Goal: Task Accomplishment & Management: Manage account settings

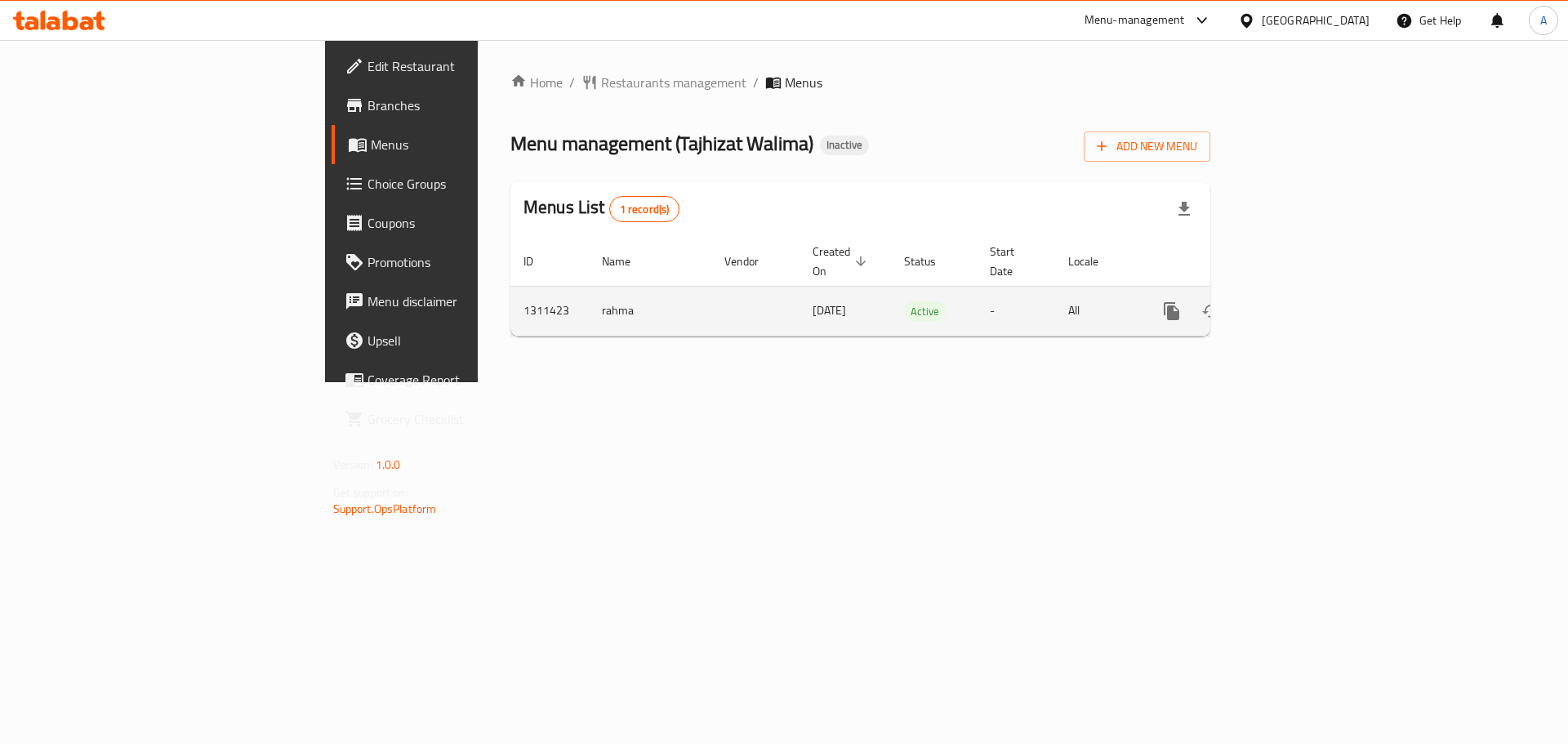
click at [1300, 302] on icon "enhanced table" at bounding box center [1290, 312] width 20 height 20
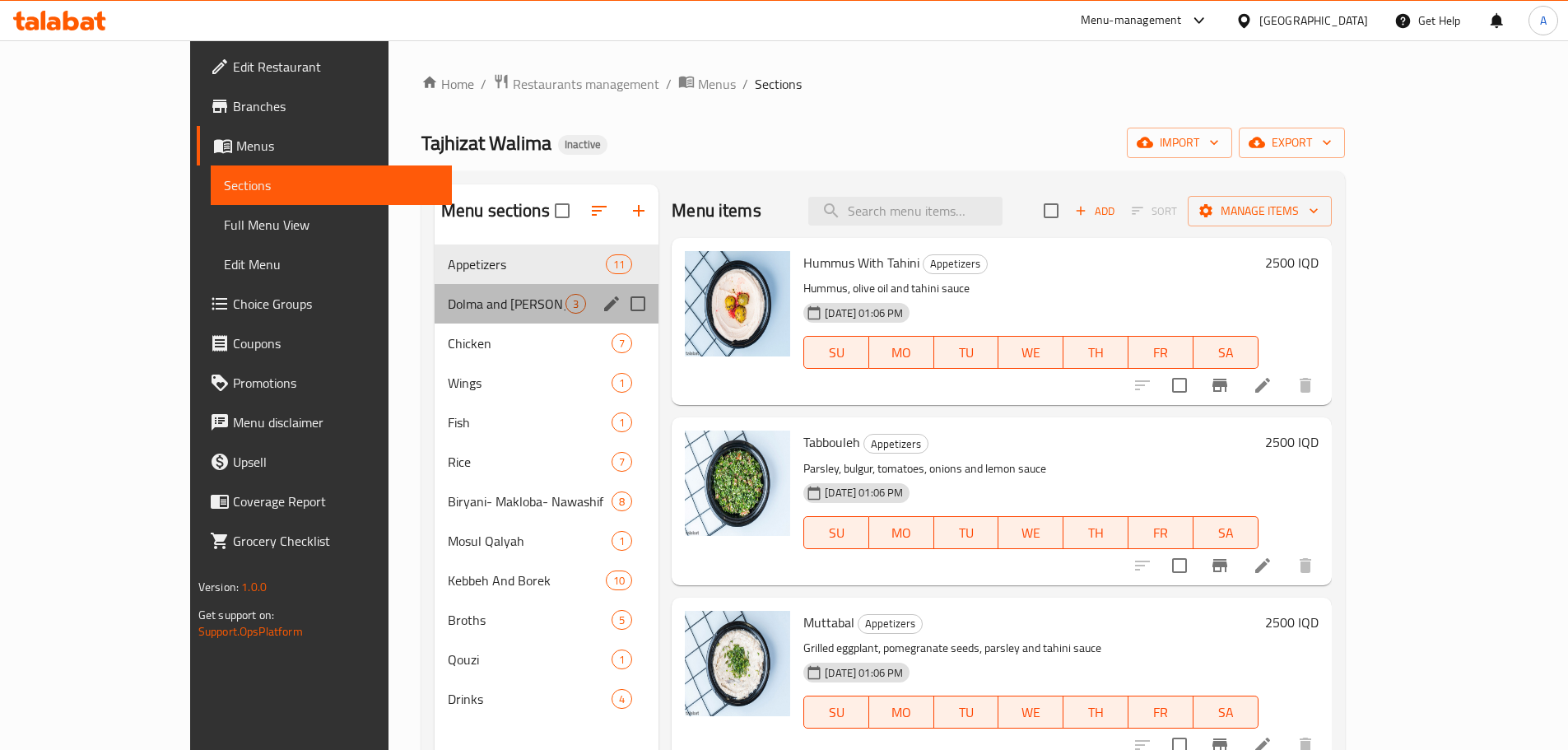
click at [537, 294] on div "Dolma and [PERSON_NAME] 3" at bounding box center [547, 303] width 224 height 39
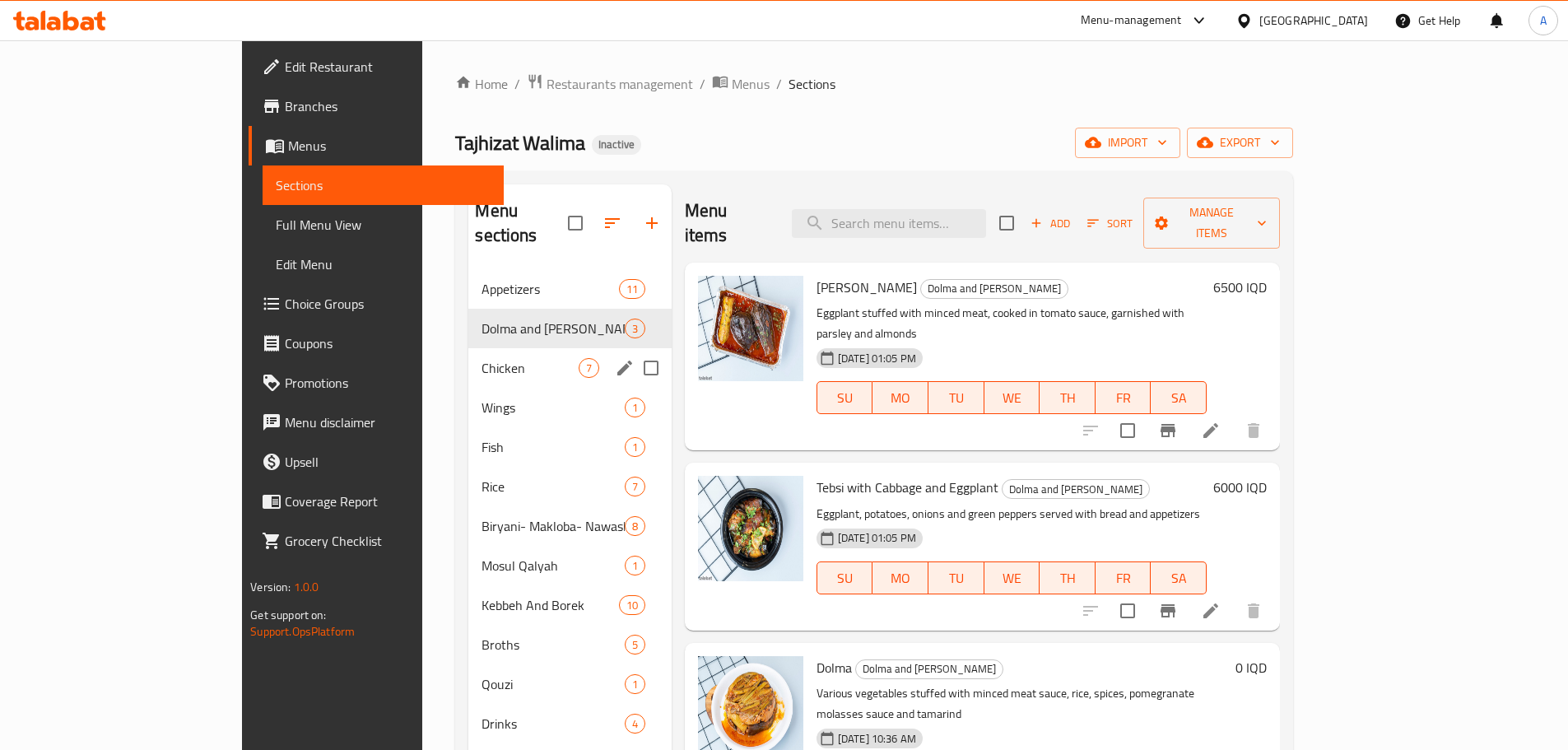
click at [469, 349] on div "Chicken 7" at bounding box center [570, 368] width 202 height 39
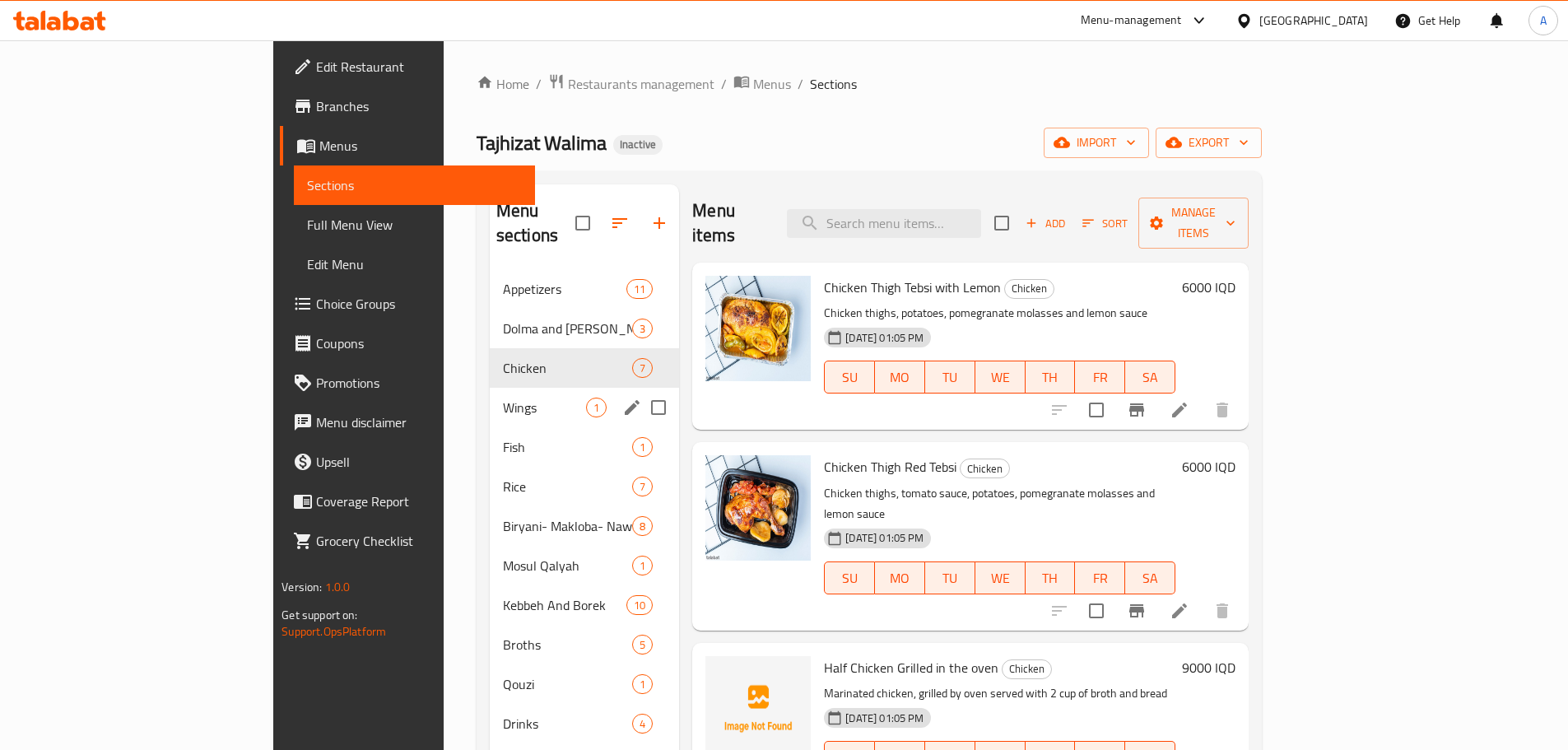
click at [503, 398] on span "Wings" at bounding box center [544, 408] width 83 height 20
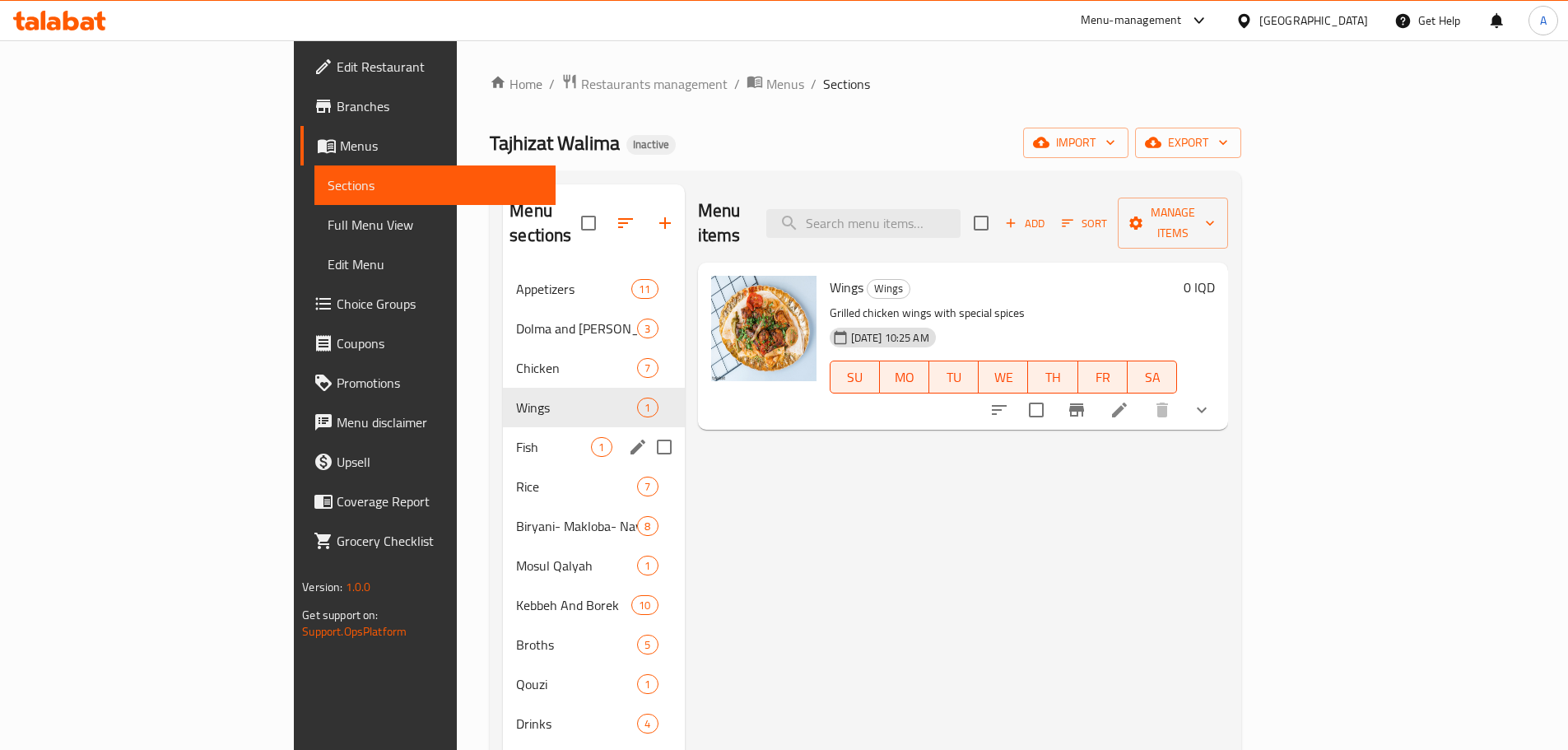
click at [516, 437] on span "Fish" at bounding box center [553, 447] width 75 height 20
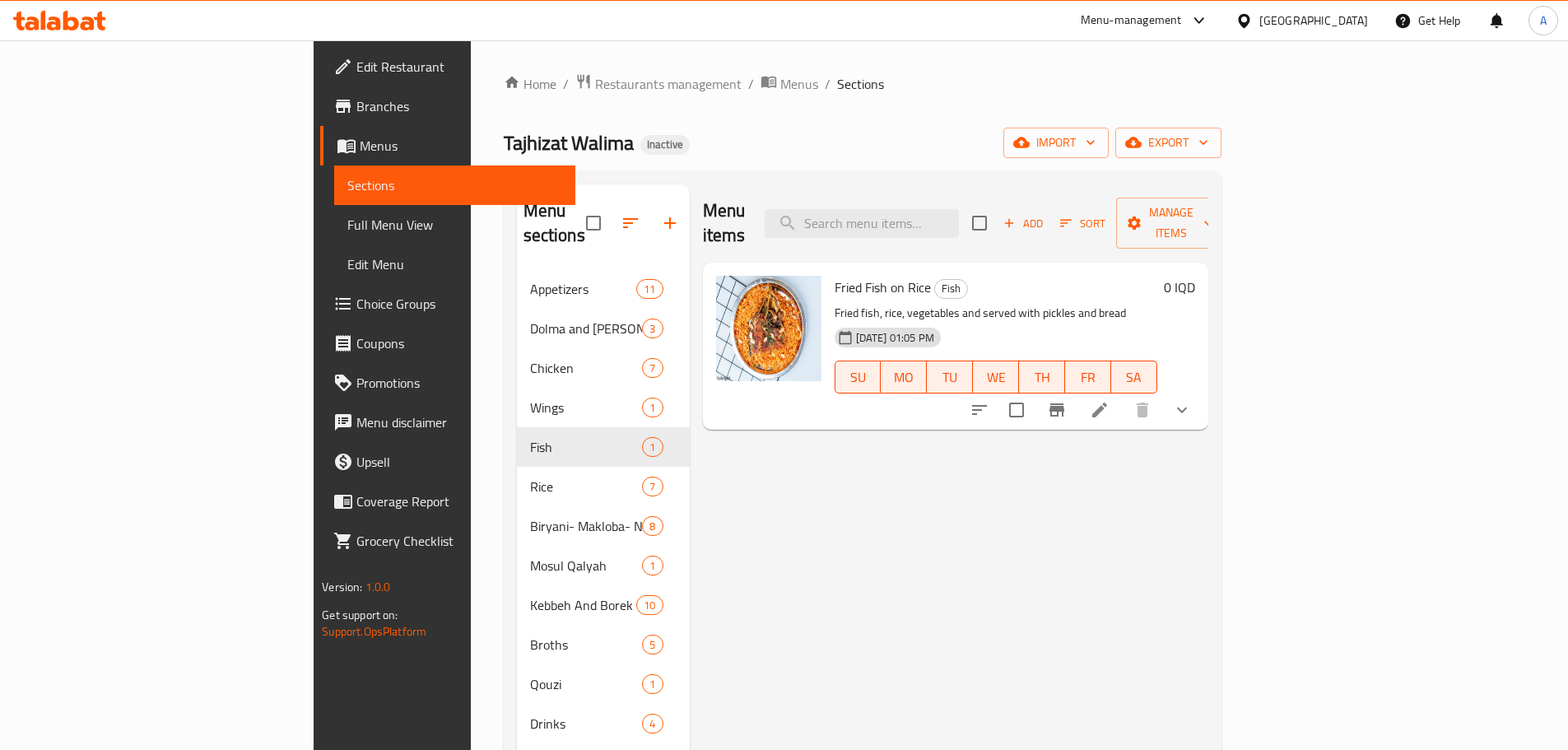
scroll to position [230, 0]
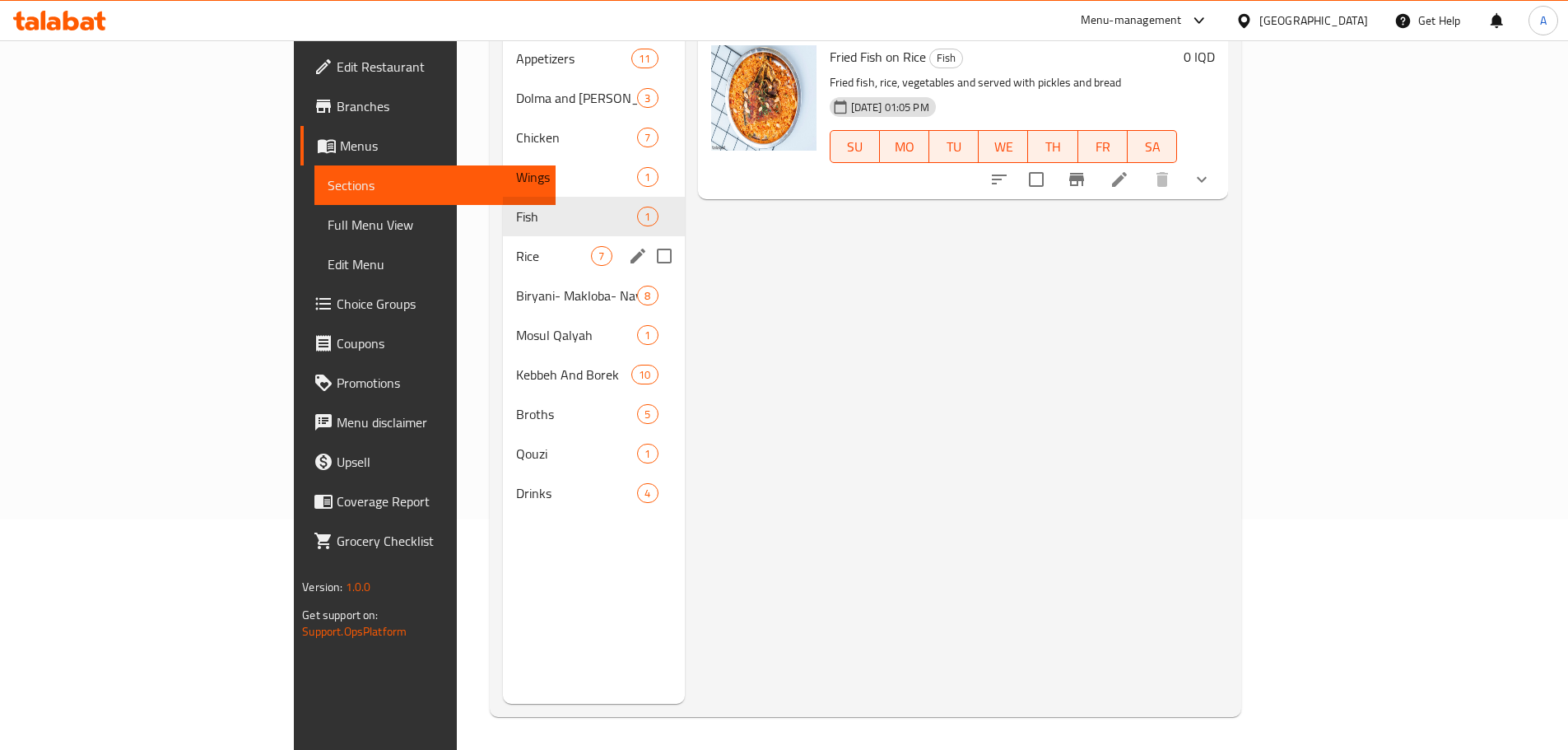
click at [516, 246] on span "Rice" at bounding box center [553, 256] width 75 height 20
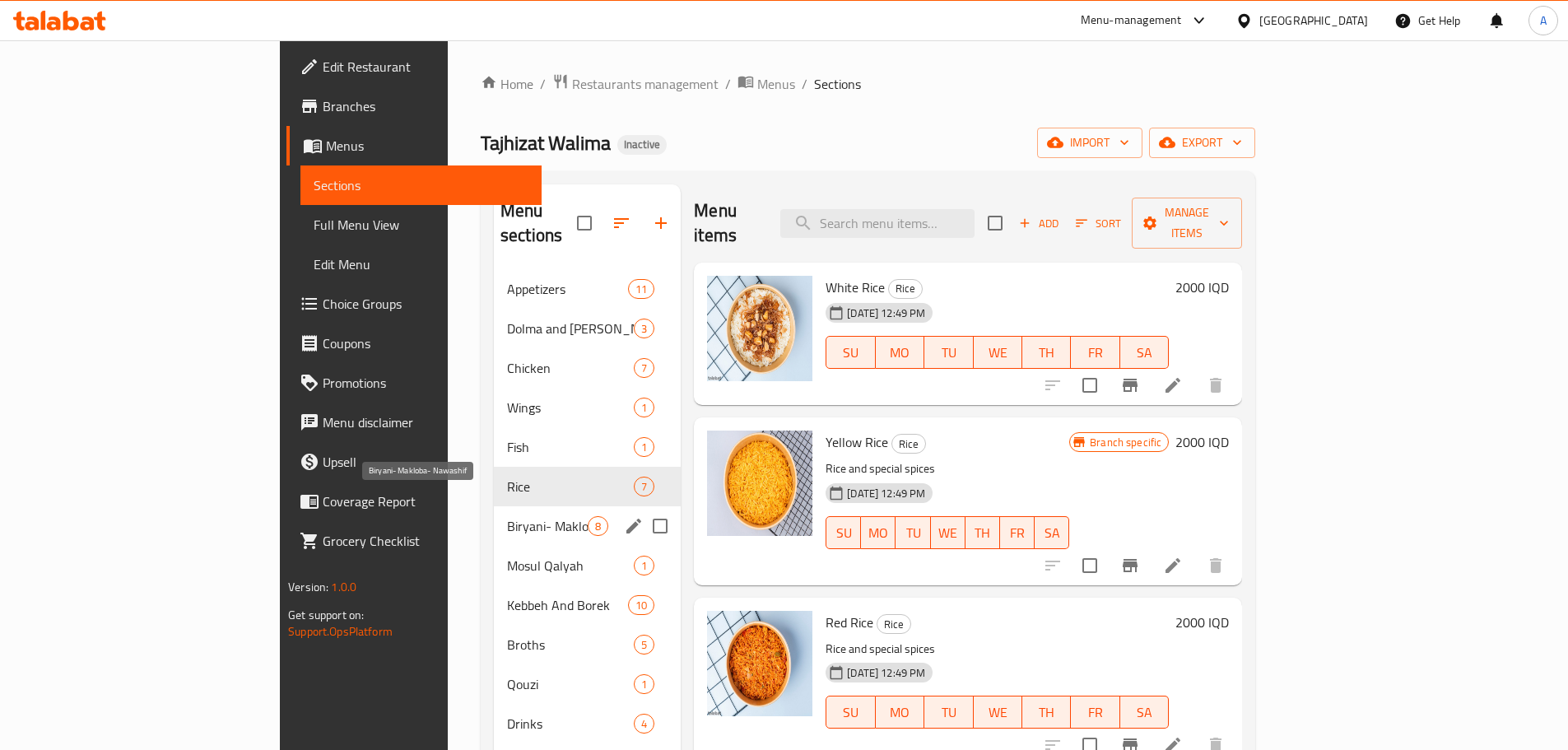
drag, startPoint x: 419, startPoint y: 490, endPoint x: 620, endPoint y: 470, distance: 202.0
click at [494, 506] on div "Biryani- Makloba- Nawashif 8" at bounding box center [587, 525] width 187 height 39
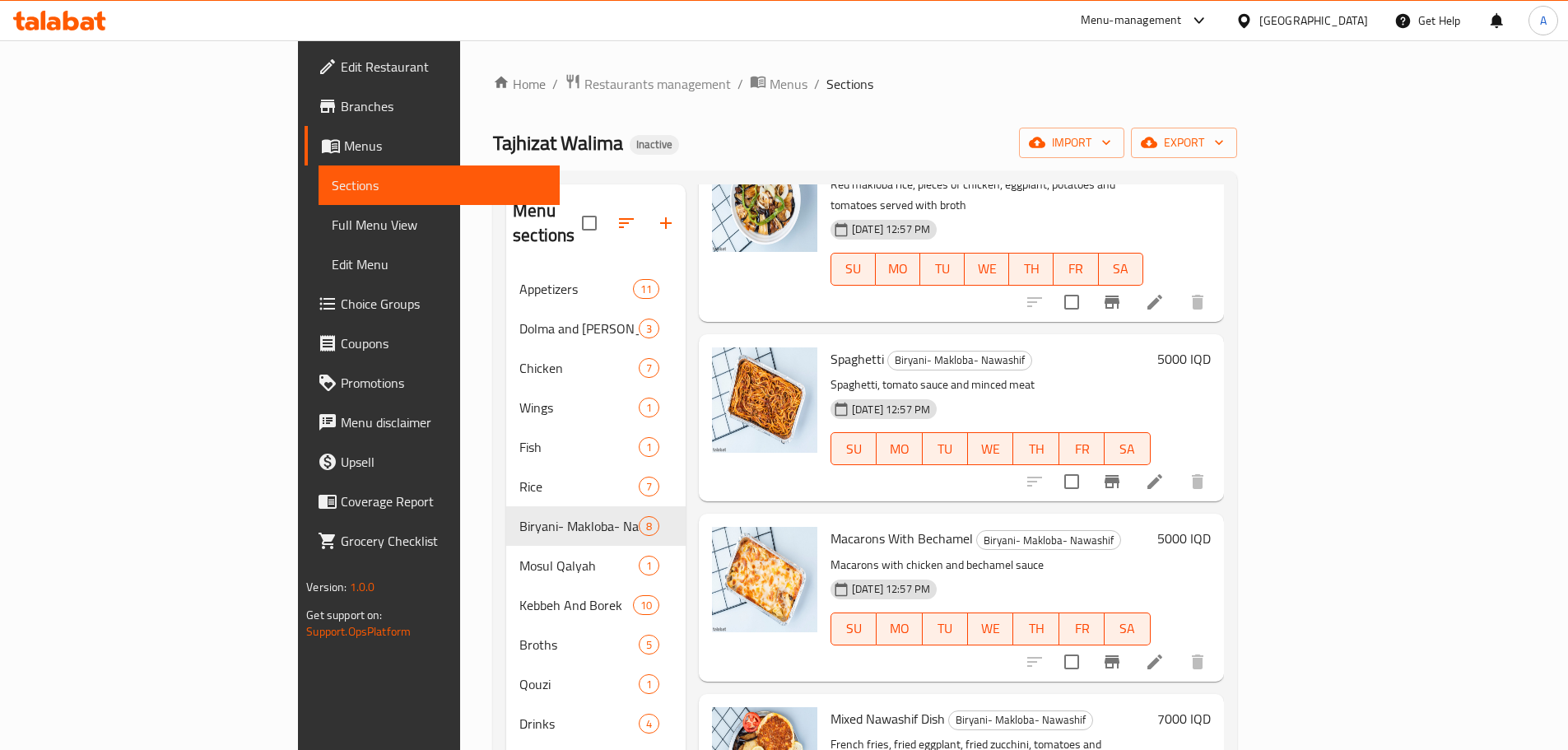
scroll to position [230, 0]
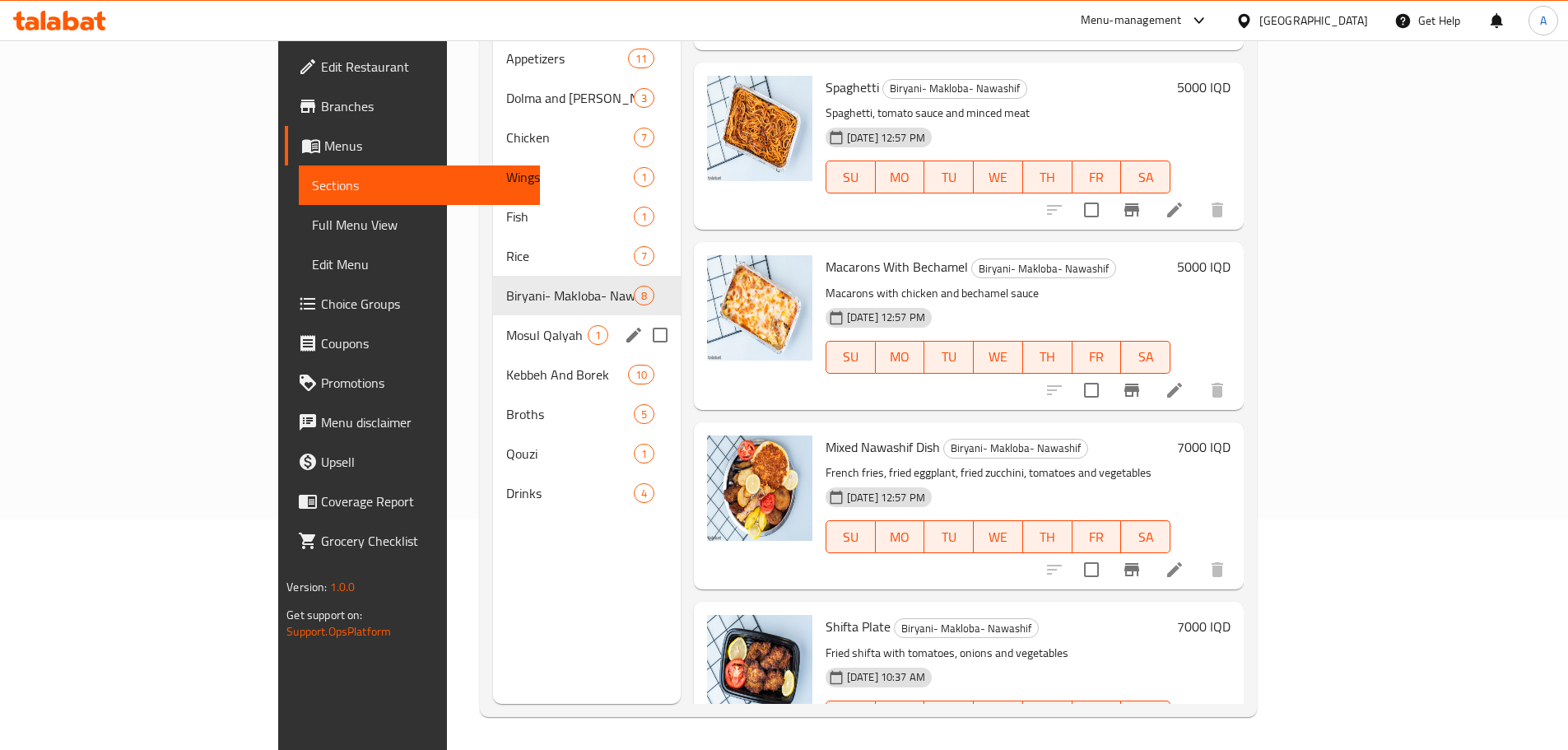
click at [506, 325] on span "Mosul Qalyah" at bounding box center [547, 335] width 82 height 20
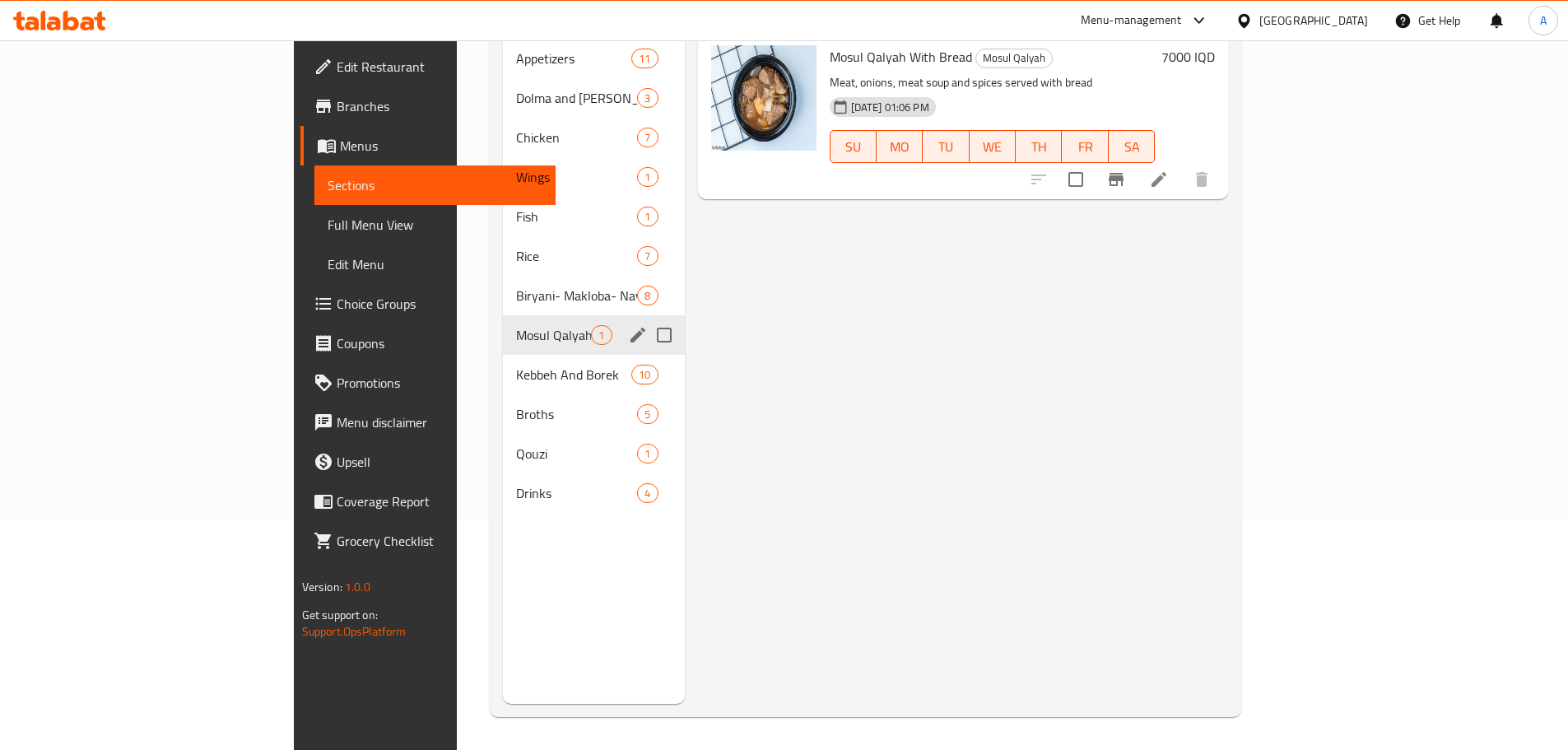
click at [503, 323] on div "Mosul Qalyah 1" at bounding box center [593, 334] width 181 height 39
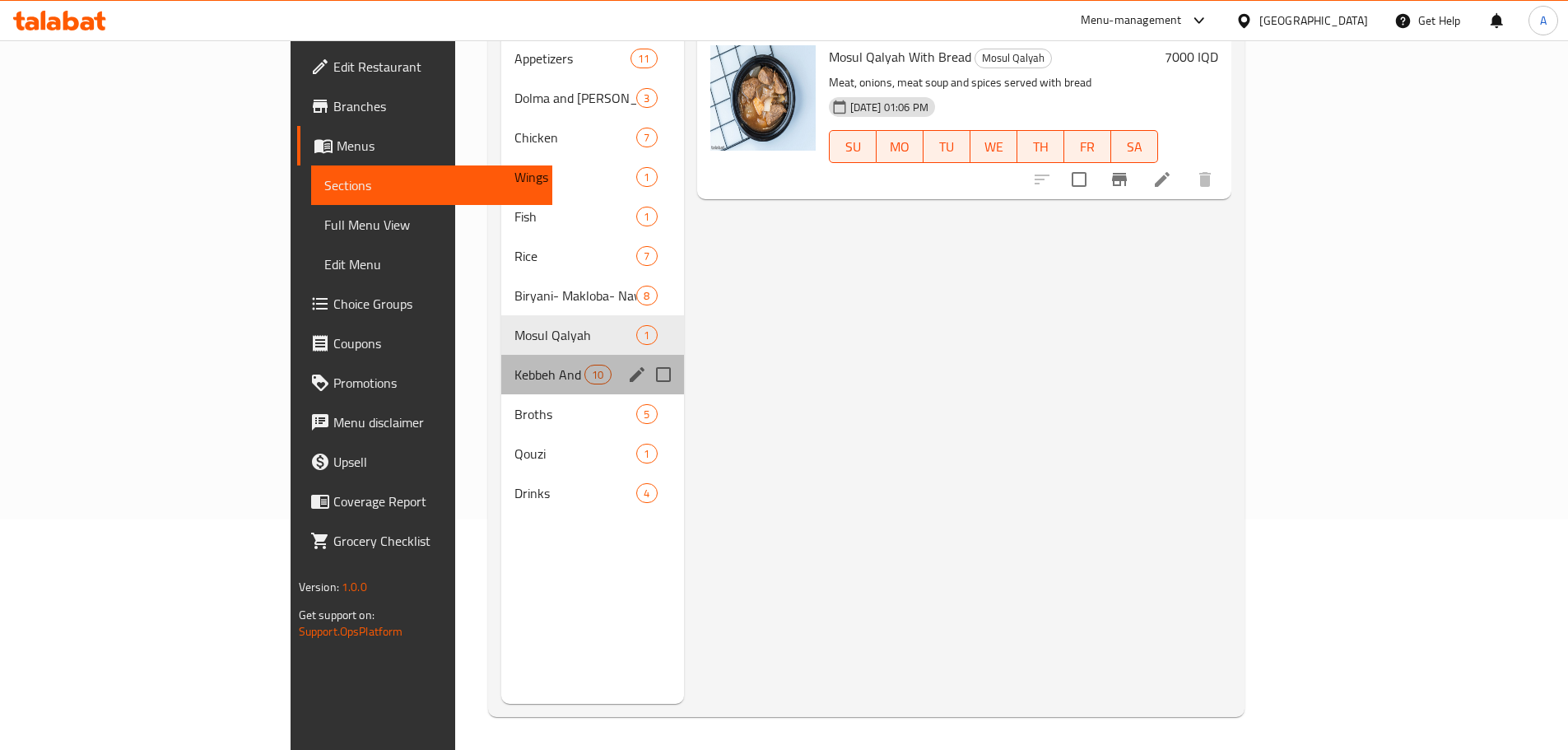
drag, startPoint x: 452, startPoint y: 337, endPoint x: 473, endPoint y: 339, distance: 21.1
click at [501, 355] on div "Kebbeh And [PERSON_NAME] 10" at bounding box center [592, 374] width 183 height 39
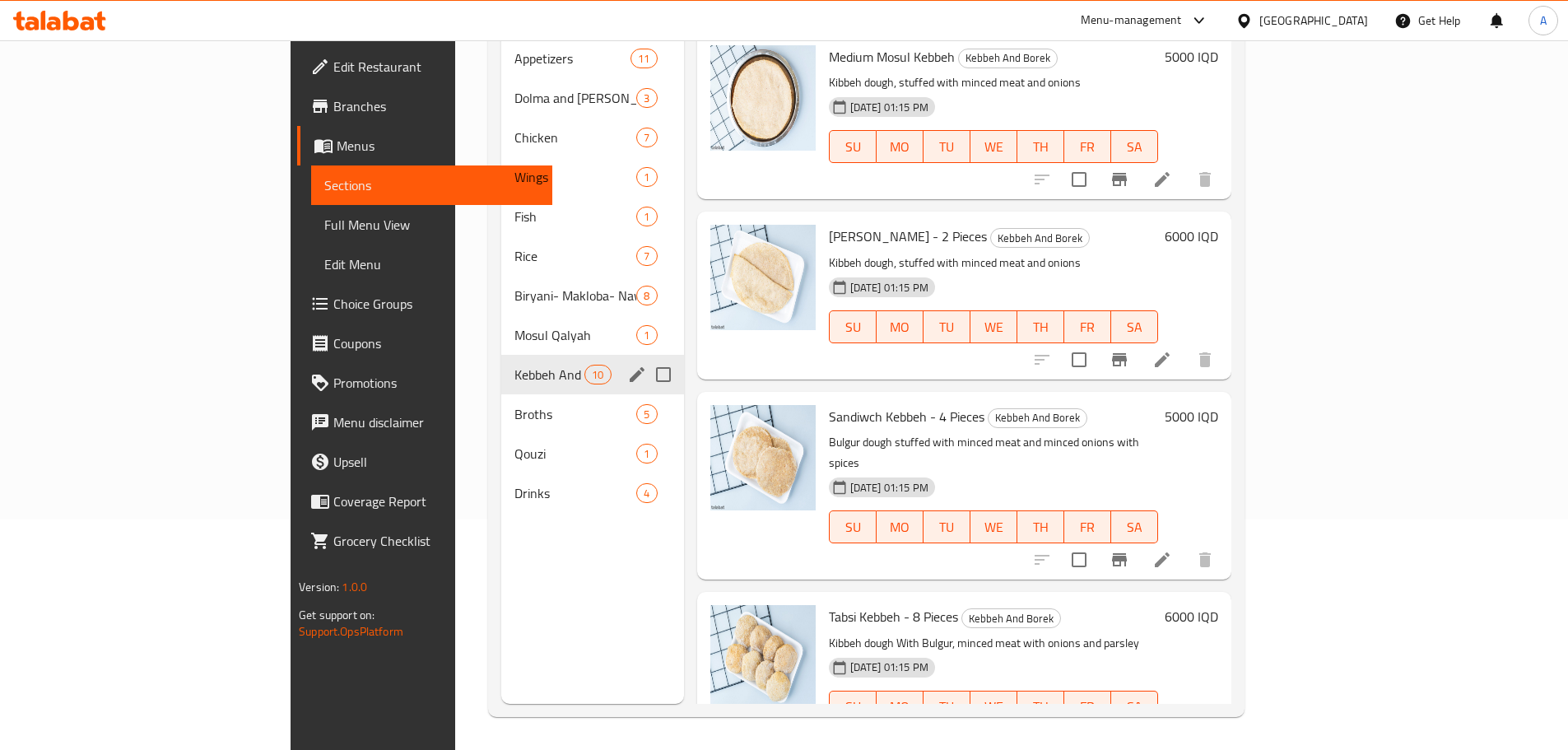
click at [501, 368] on div "Kebbeh And [PERSON_NAME] 10" at bounding box center [592, 374] width 183 height 39
click at [501, 394] on div "Broths 5" at bounding box center [592, 413] width 183 height 39
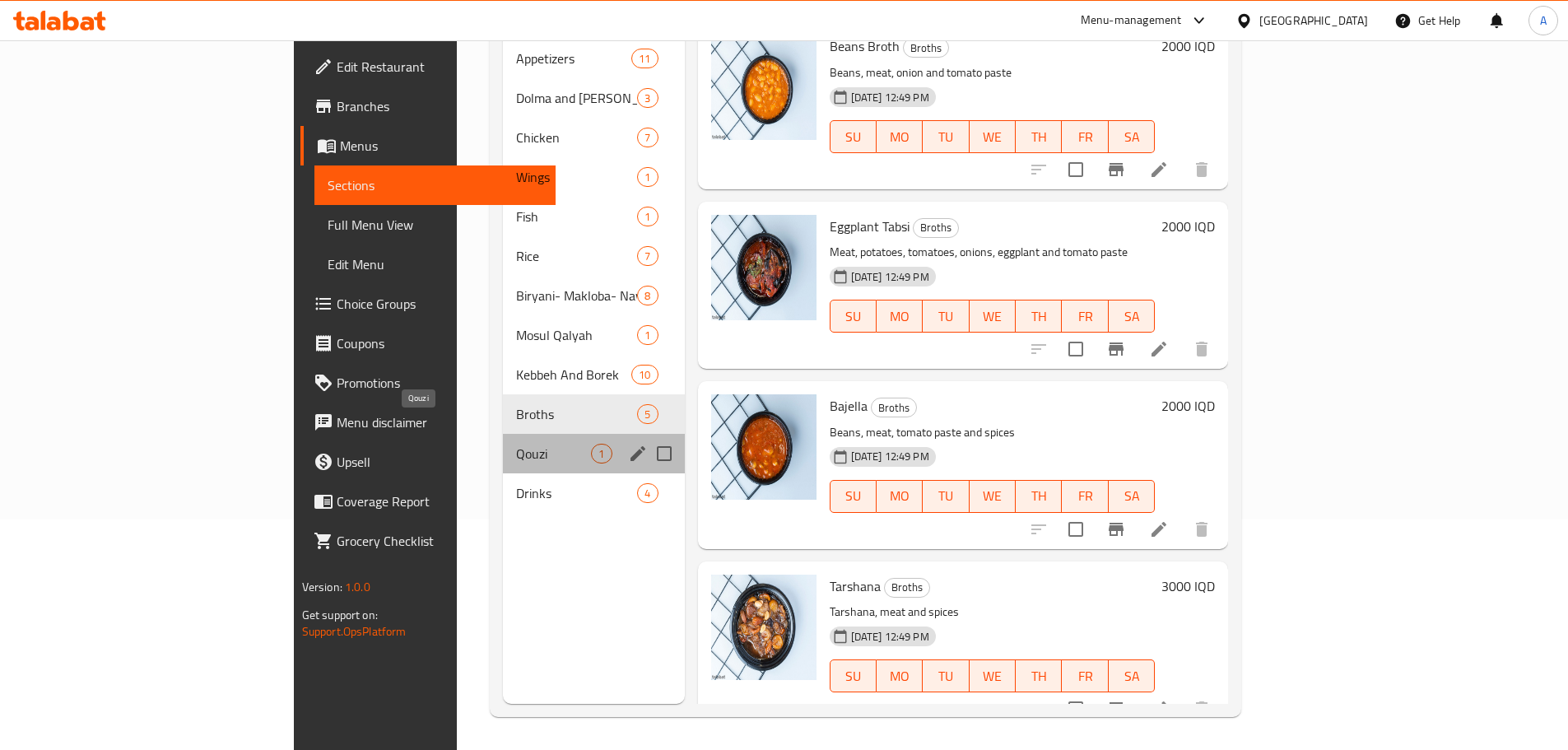
click at [516, 443] on span "Qouzi" at bounding box center [553, 453] width 75 height 20
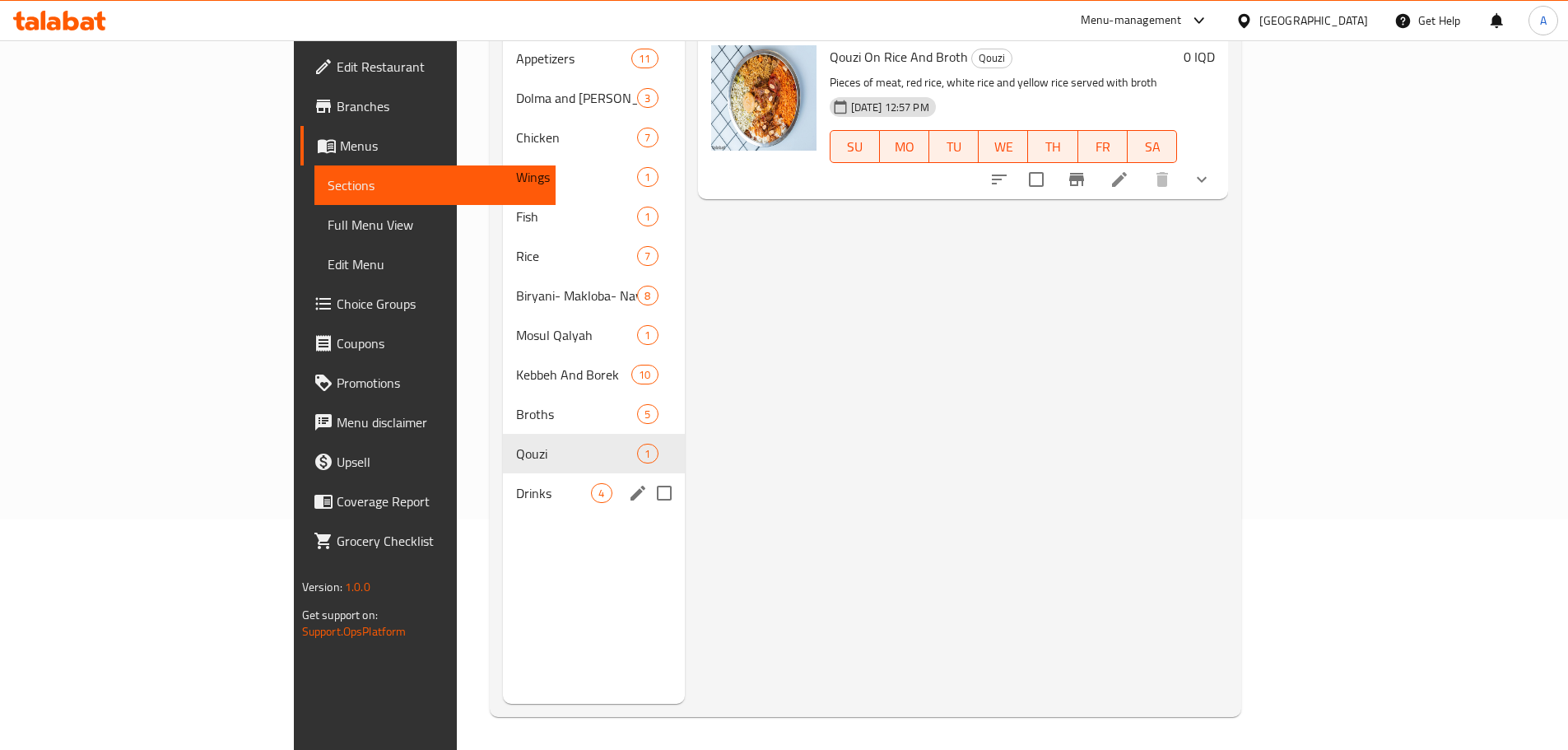
click at [503, 481] on div "Drinks 4" at bounding box center [593, 492] width 181 height 39
